Goal: Navigation & Orientation: Find specific page/section

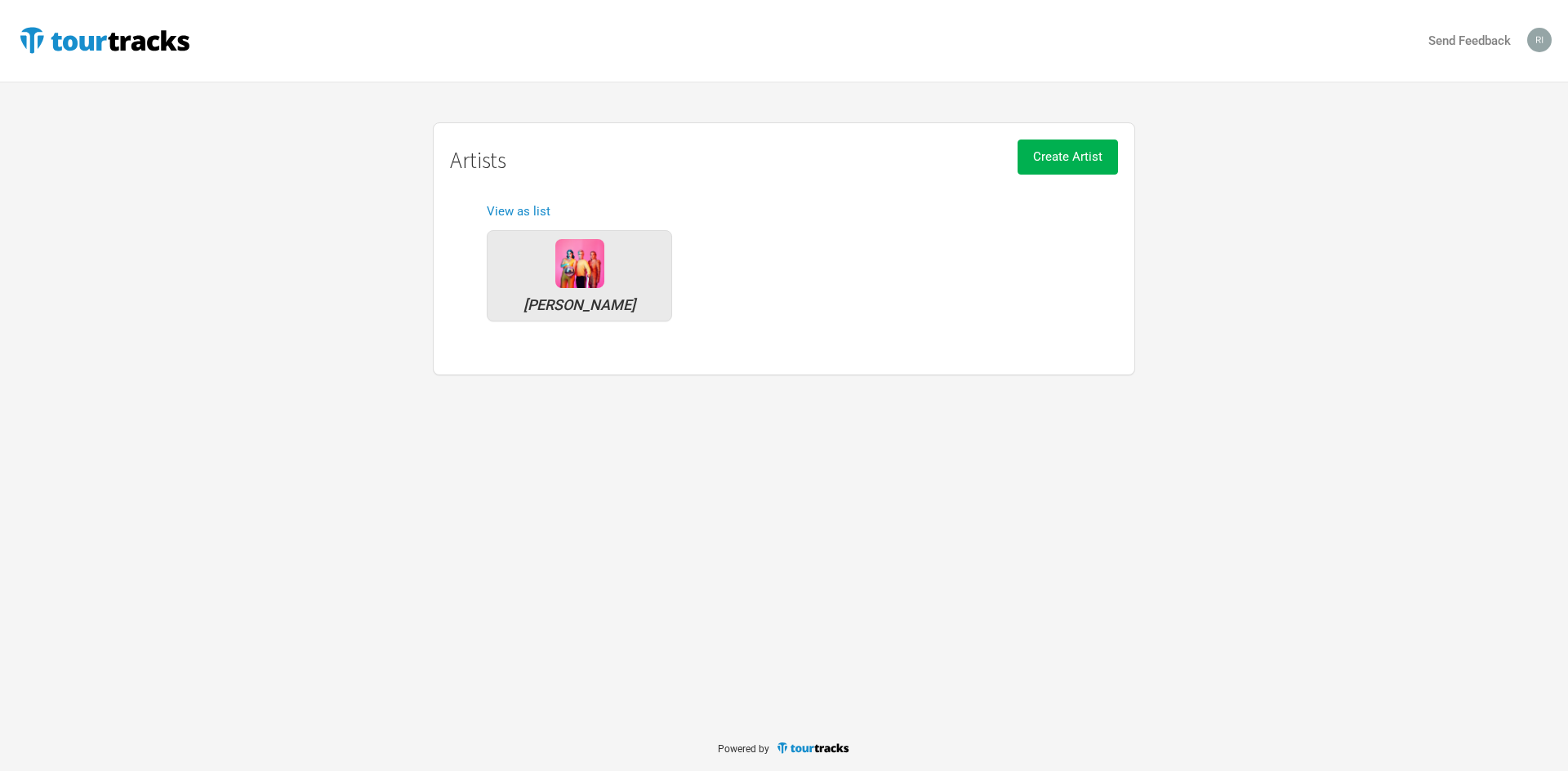
click at [601, 519] on div "Send Feedback Artists Sheppard Create Artist Artists View as list Sheppard" at bounding box center [784, 362] width 1568 height 724
drag, startPoint x: 828, startPoint y: 22, endPoint x: 1286, endPoint y: 24, distance: 458.0
click at [1286, 24] on div "Send Feedback" at bounding box center [784, 41] width 1568 height 82
drag, startPoint x: 1282, startPoint y: 1, endPoint x: 1235, endPoint y: 4, distance: 47.1
click at [1232, 33] on div "Send Feedback" at bounding box center [1295, 41] width 512 height 27
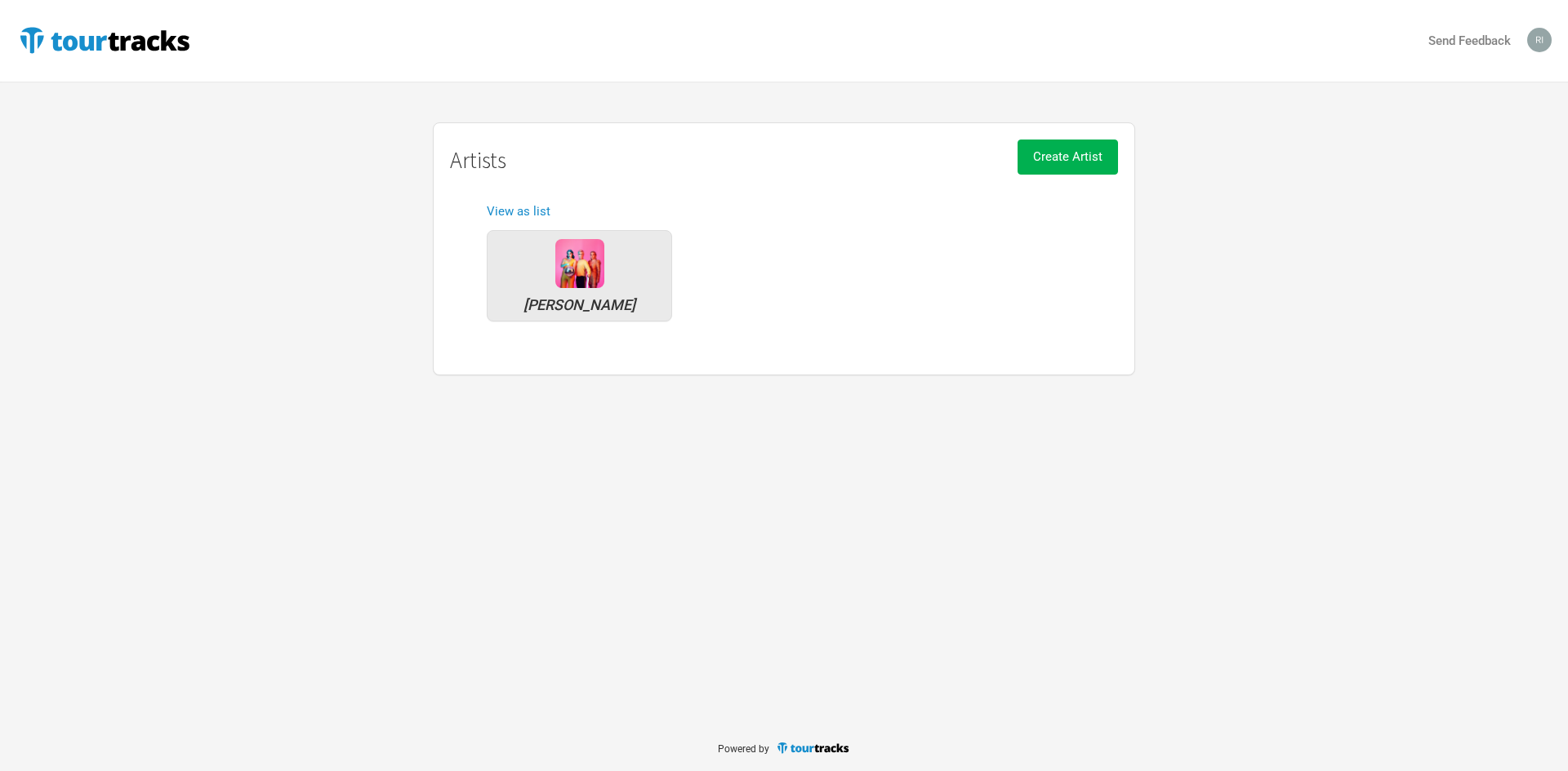
drag, startPoint x: 1235, startPoint y: 4, endPoint x: 1187, endPoint y: 24, distance: 52.0
click at [1155, 22] on div "Send Feedback" at bounding box center [784, 41] width 1568 height 82
drag, startPoint x: 1286, startPoint y: 1, endPoint x: 1255, endPoint y: 15, distance: 34.0
click at [1247, 14] on div "Send Feedback" at bounding box center [784, 41] width 1568 height 82
click at [1508, 135] on div "Artists Sheppard Create Artist Artists View as list Sheppard" at bounding box center [784, 248] width 1568 height 253
